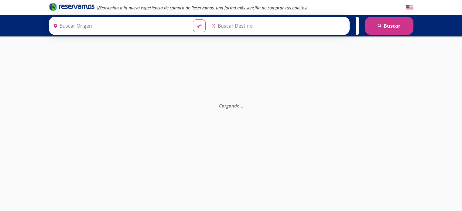
type input "[GEOGRAPHIC_DATA], [GEOGRAPHIC_DATA]"
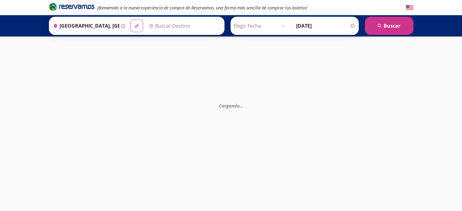
type input "[GEOGRAPHIC_DATA], [GEOGRAPHIC_DATA]"
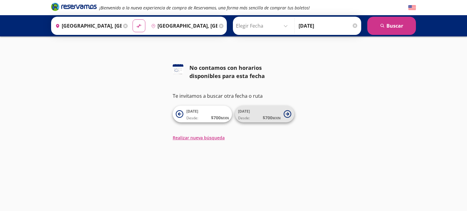
click at [258, 116] on span "Desde: $ 700 MXN" at bounding box center [259, 118] width 43 height 6
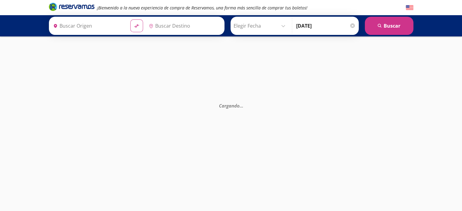
type input "[GEOGRAPHIC_DATA], [GEOGRAPHIC_DATA]"
click at [409, 7] on img at bounding box center [410, 8] width 8 height 8
type input "[GEOGRAPHIC_DATA], [GEOGRAPHIC_DATA]"
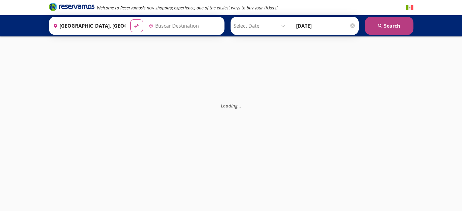
type input "[GEOGRAPHIC_DATA], [GEOGRAPHIC_DATA]"
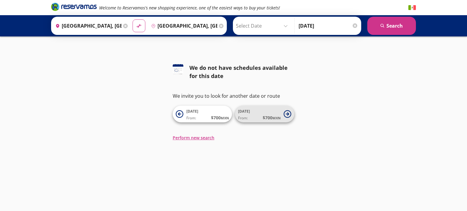
click at [287, 113] on icon at bounding box center [287, 113] width 3 height 3
click at [411, 8] on img at bounding box center [412, 8] width 8 height 8
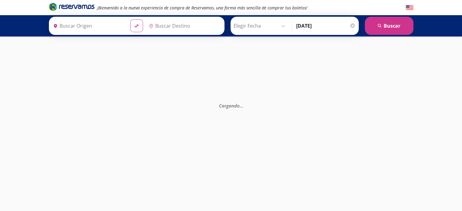
type input "[GEOGRAPHIC_DATA], [GEOGRAPHIC_DATA]"
